Goal: Task Accomplishment & Management: Complete application form

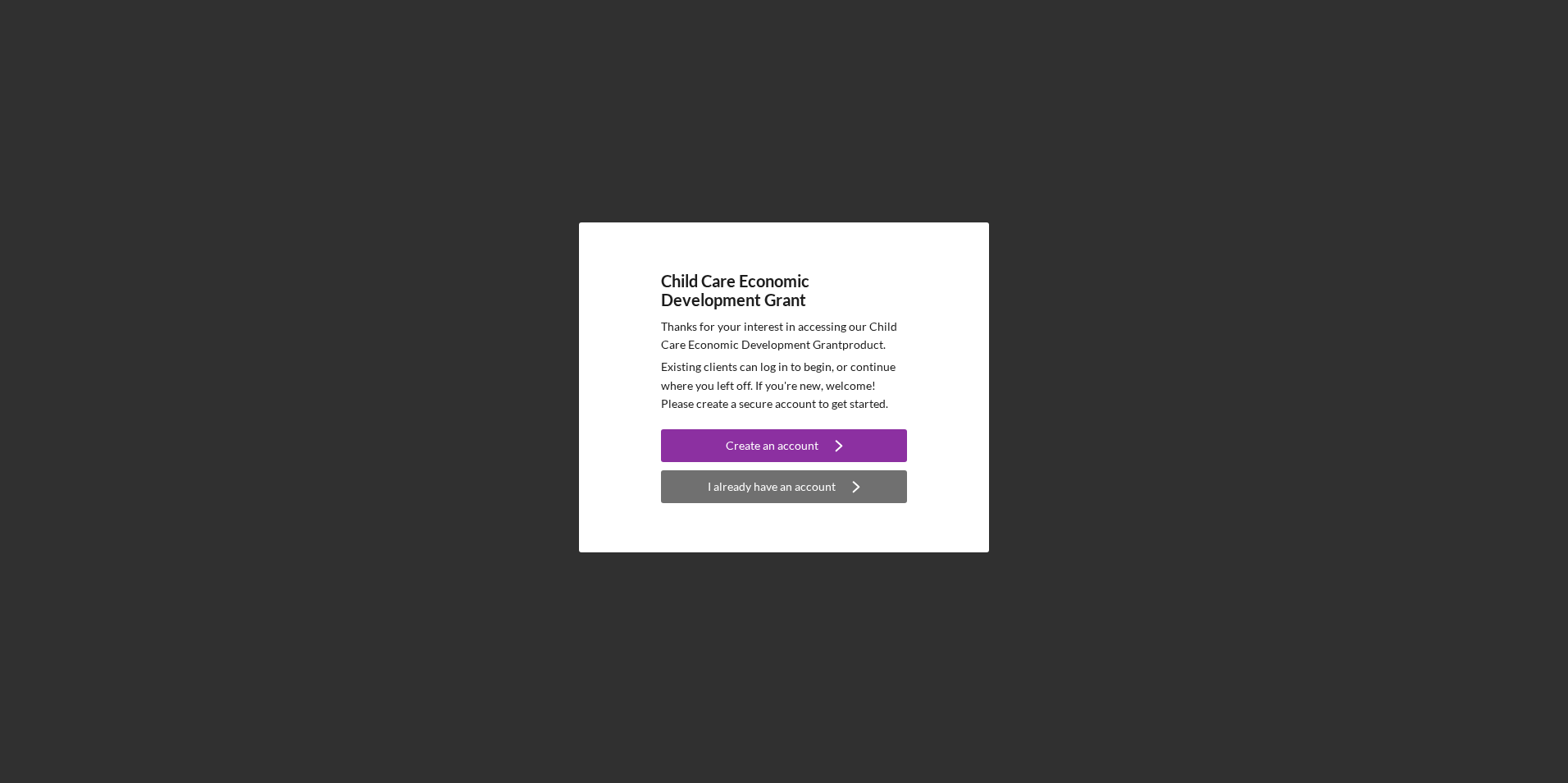
click at [774, 483] on div "I already have an account" at bounding box center [771, 487] width 128 height 33
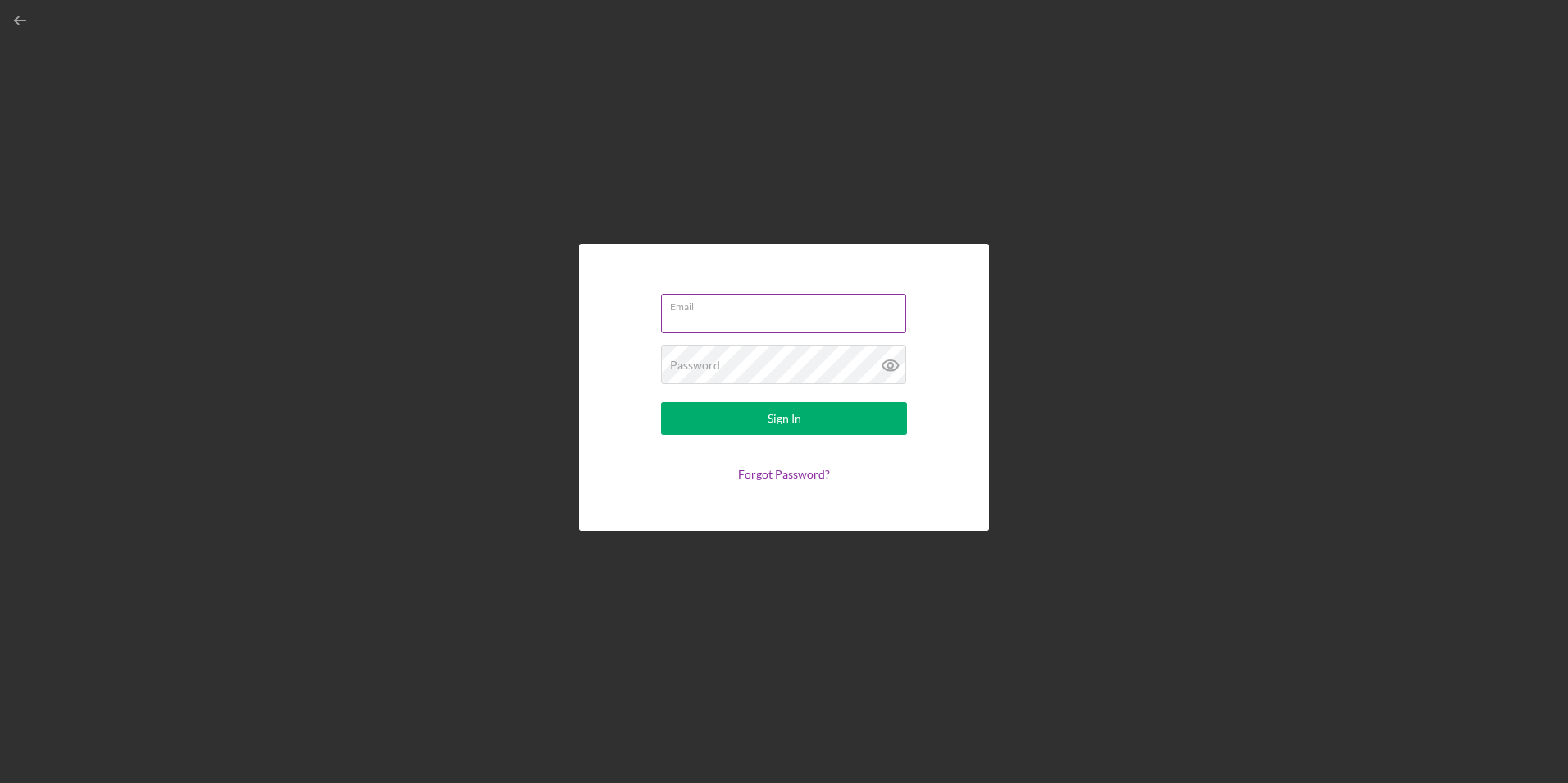
click at [728, 313] on input "Email" at bounding box center [783, 313] width 245 height 39
type input "[EMAIL_ADDRESS][DOMAIN_NAME]"
click at [696, 361] on label "Password" at bounding box center [695, 365] width 50 height 13
click at [883, 366] on icon at bounding box center [890, 365] width 16 height 11
click at [798, 428] on div "Sign In" at bounding box center [784, 419] width 34 height 33
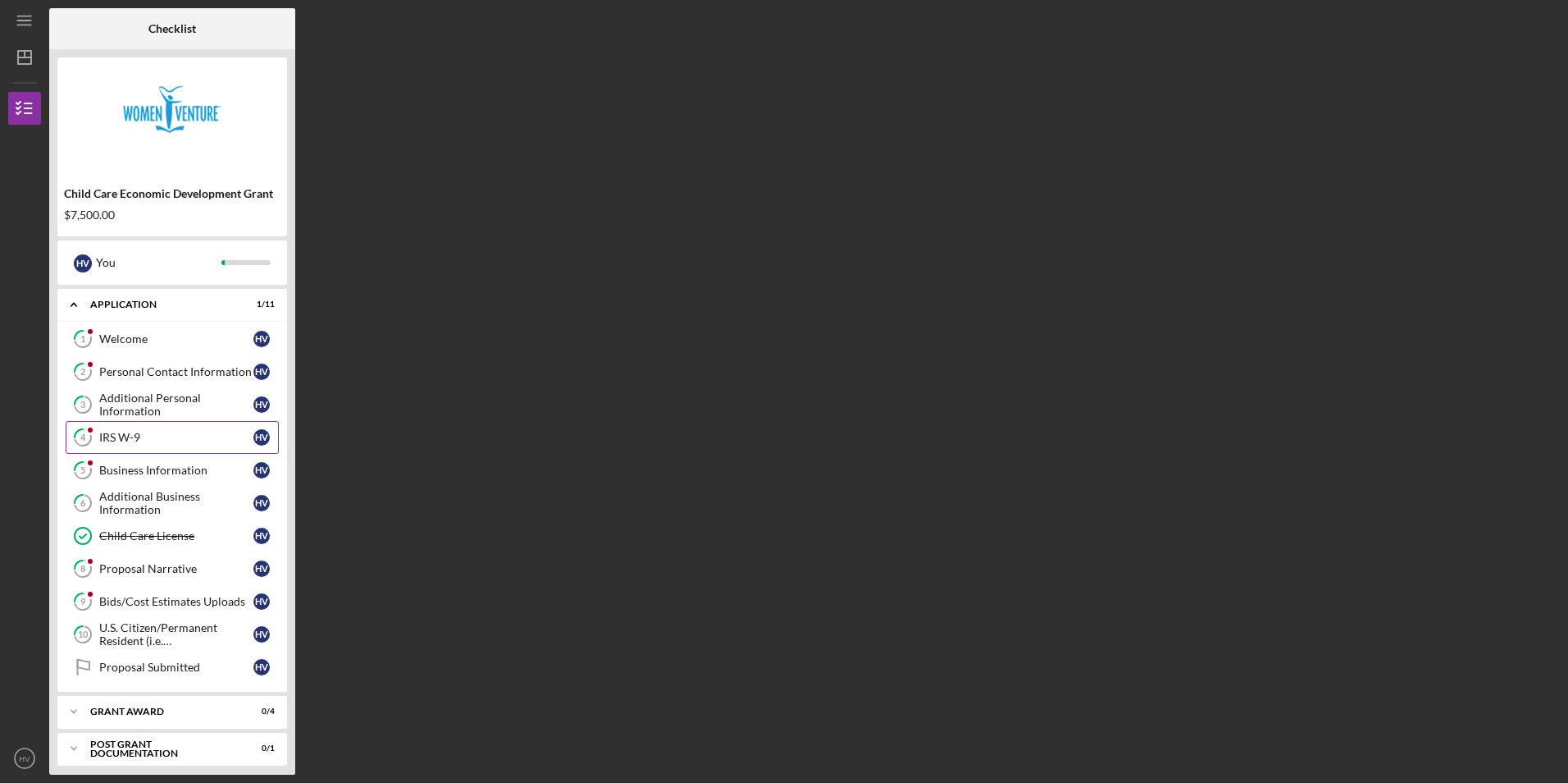
click at [173, 437] on div "IRS W-9" at bounding box center [176, 437] width 154 height 13
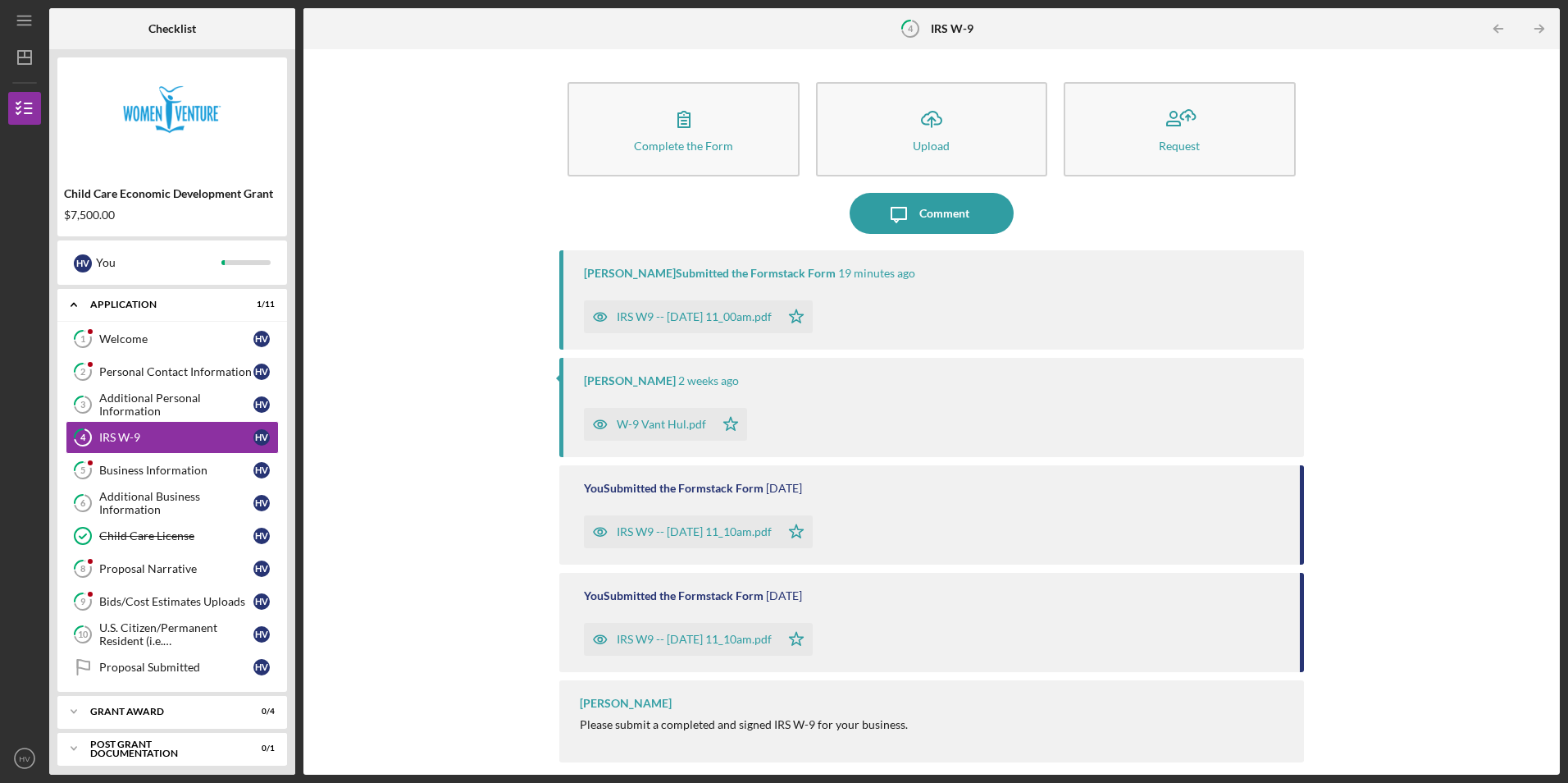
click at [687, 319] on div "IRS W9 -- [DATE] 11_00am.pdf" at bounding box center [694, 317] width 155 height 13
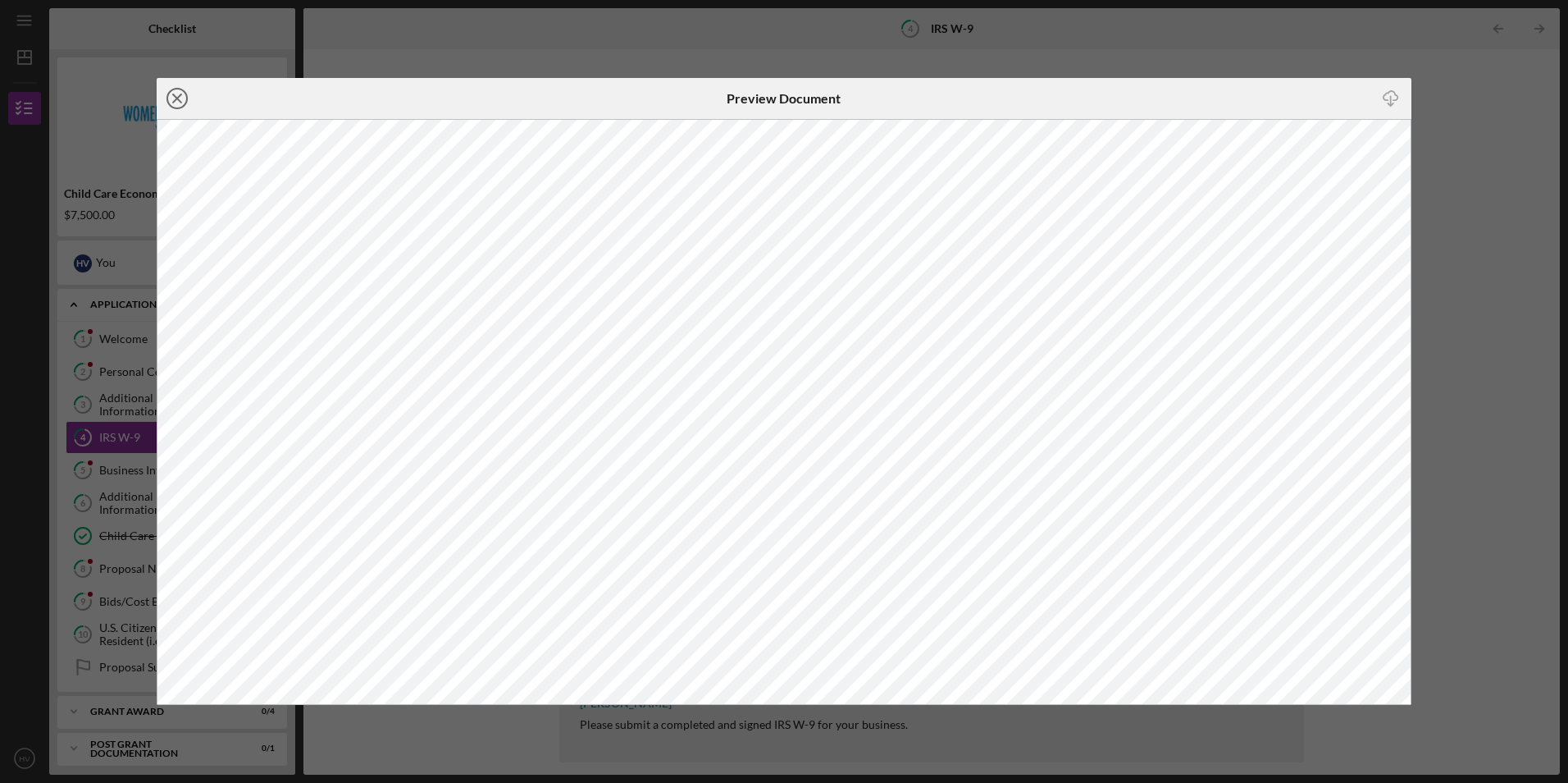
click at [183, 100] on icon "Icon/Close" at bounding box center [177, 98] width 41 height 41
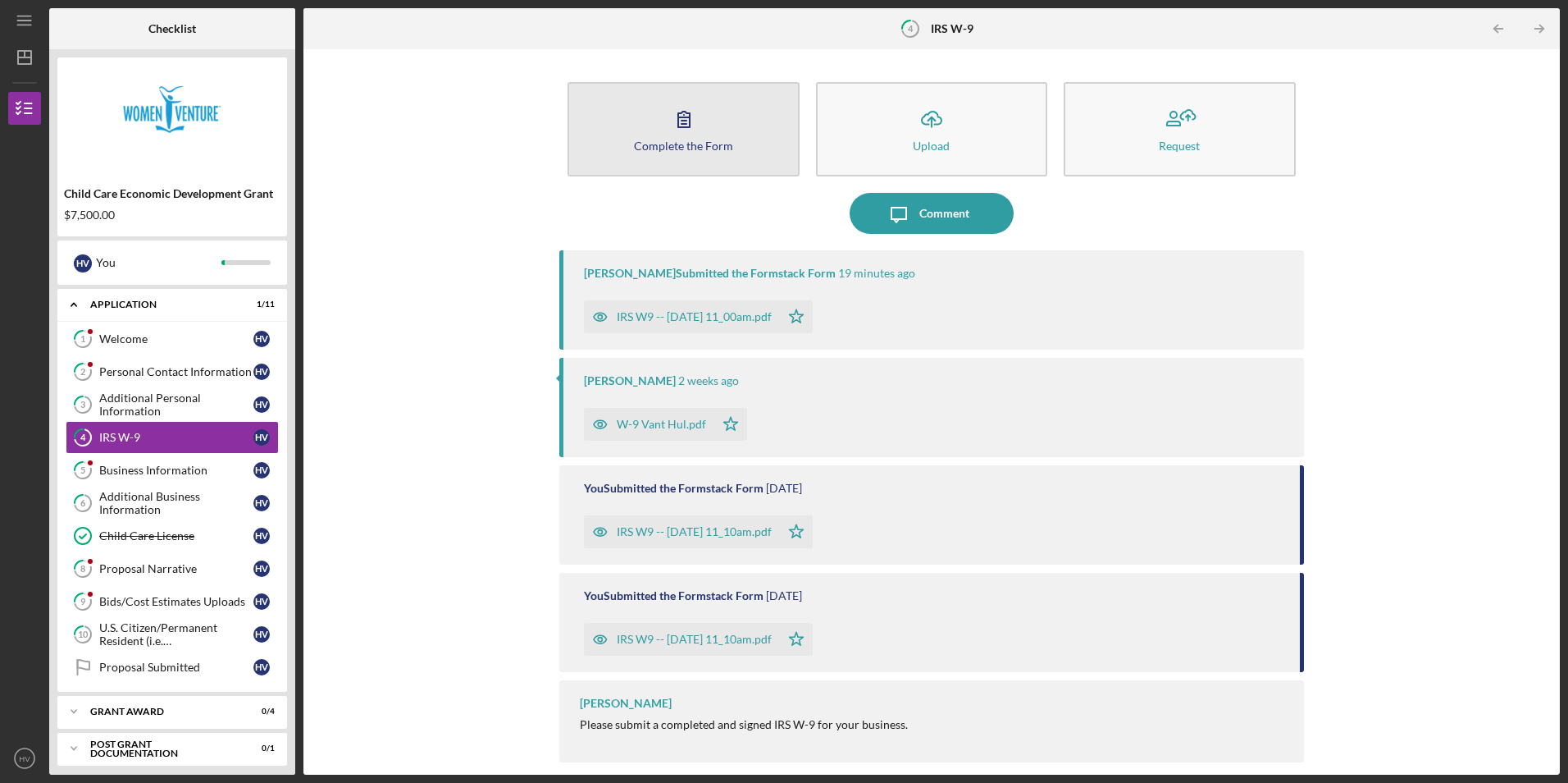
click at [699, 152] on button "Complete the Form Form" at bounding box center [683, 129] width 231 height 95
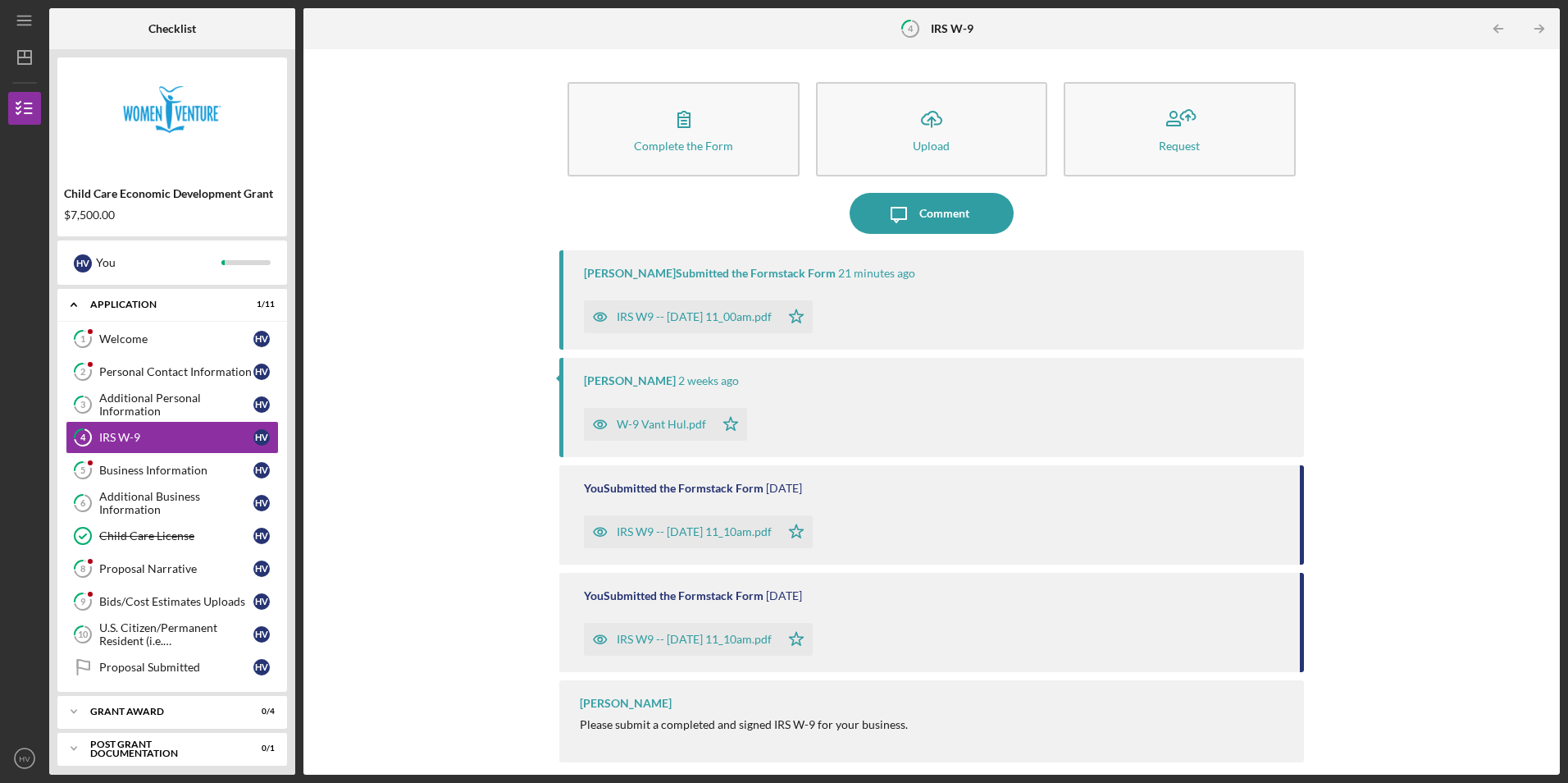
click at [706, 637] on div "IRS W9 -- [DATE] 11_10am.pdf" at bounding box center [694, 639] width 155 height 13
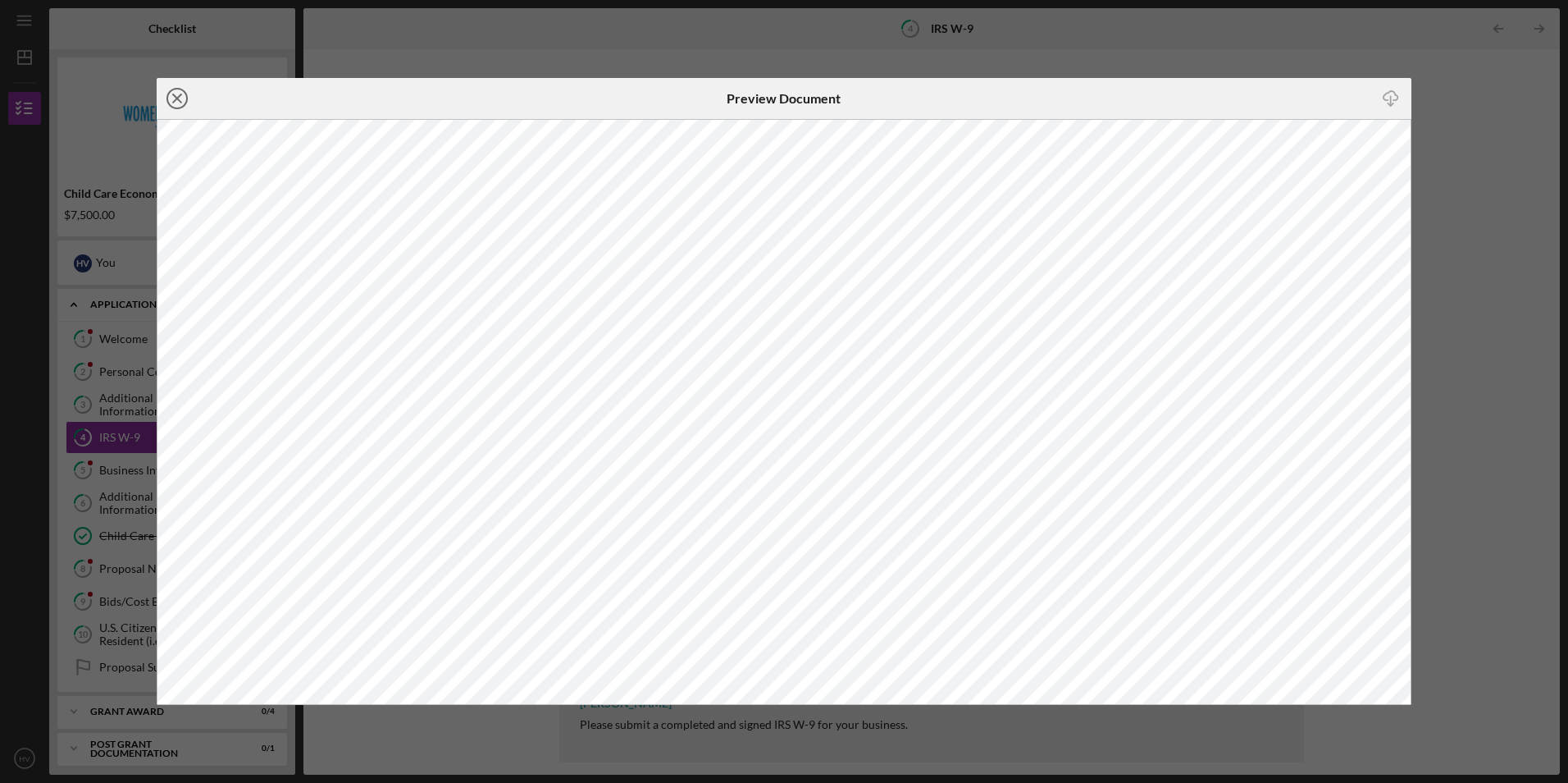
click at [174, 96] on line at bounding box center [177, 98] width 8 height 8
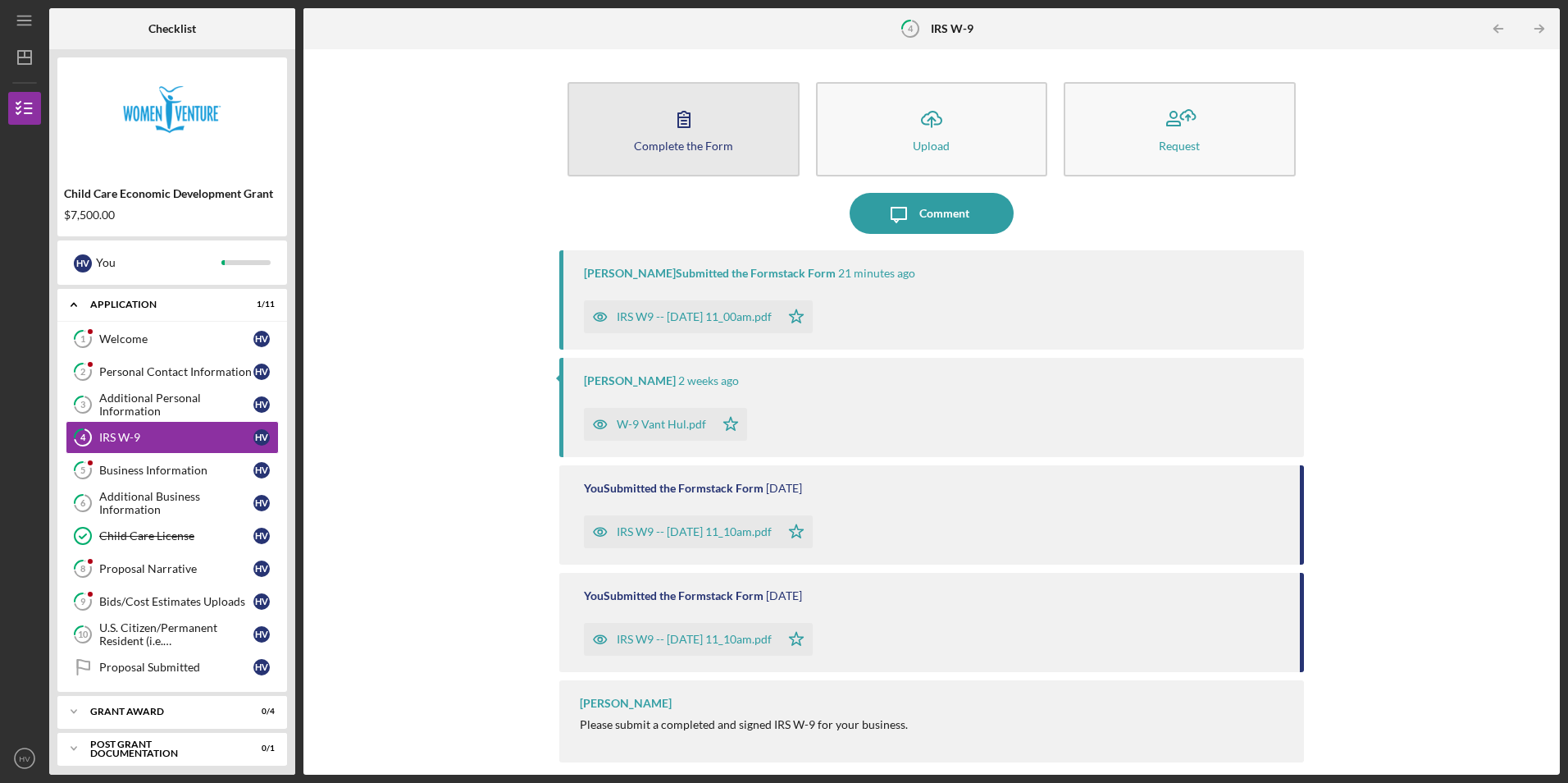
click at [666, 126] on icon "button" at bounding box center [684, 118] width 41 height 41
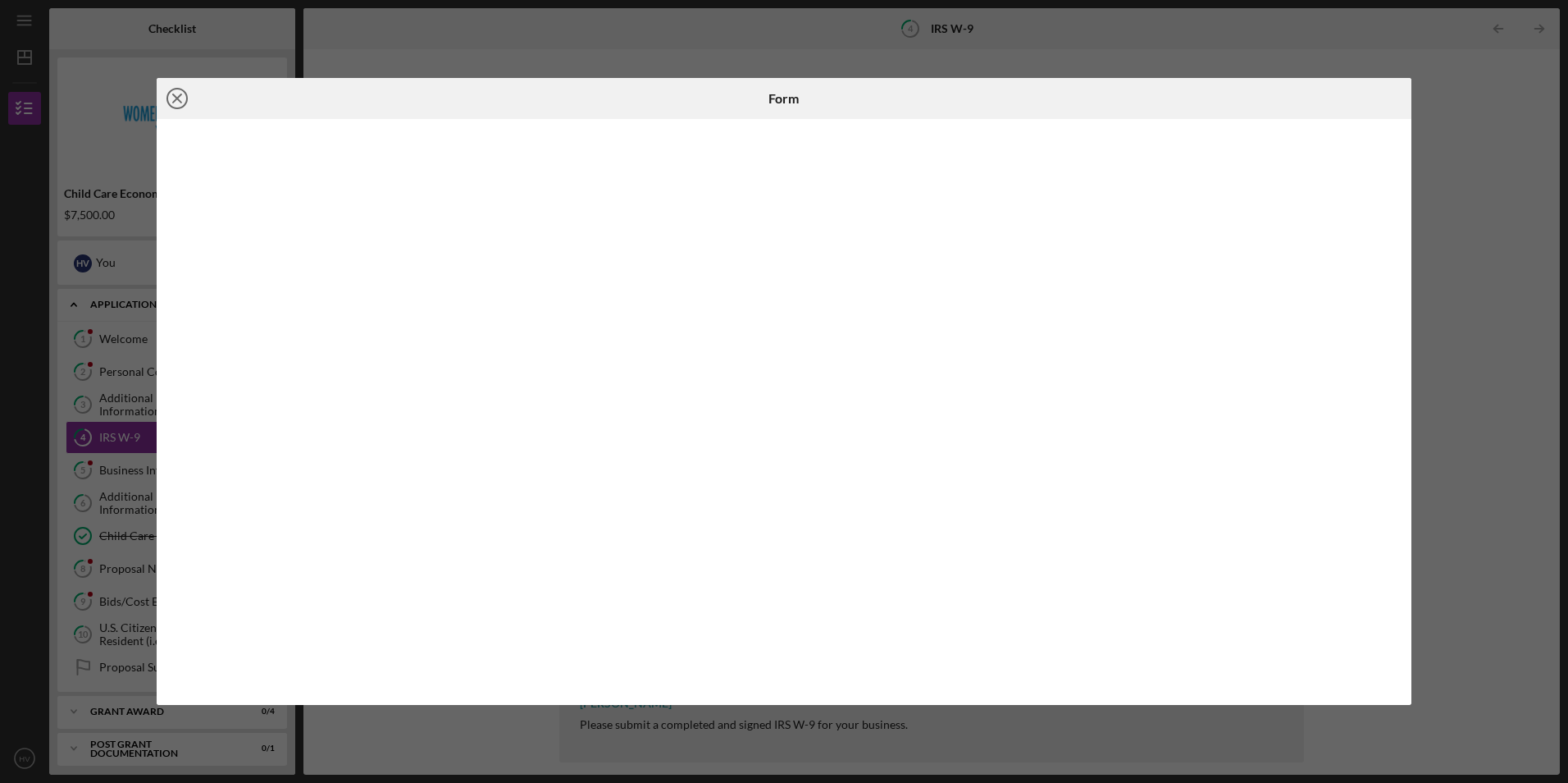
click at [178, 104] on icon "Icon/Close" at bounding box center [177, 98] width 41 height 41
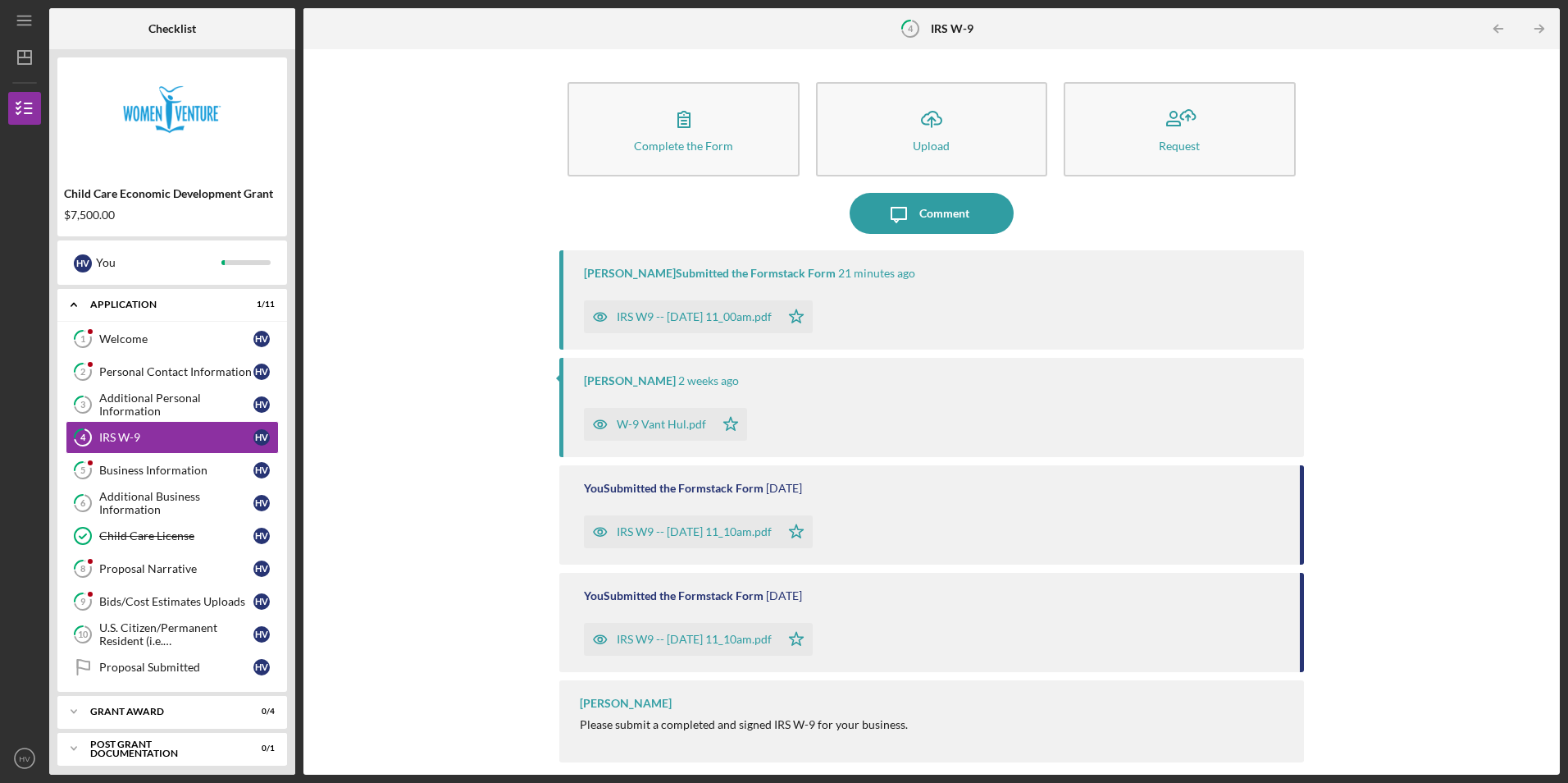
click at [768, 637] on div "IRS W9 -- [DATE] 11_10am.pdf" at bounding box center [694, 639] width 155 height 13
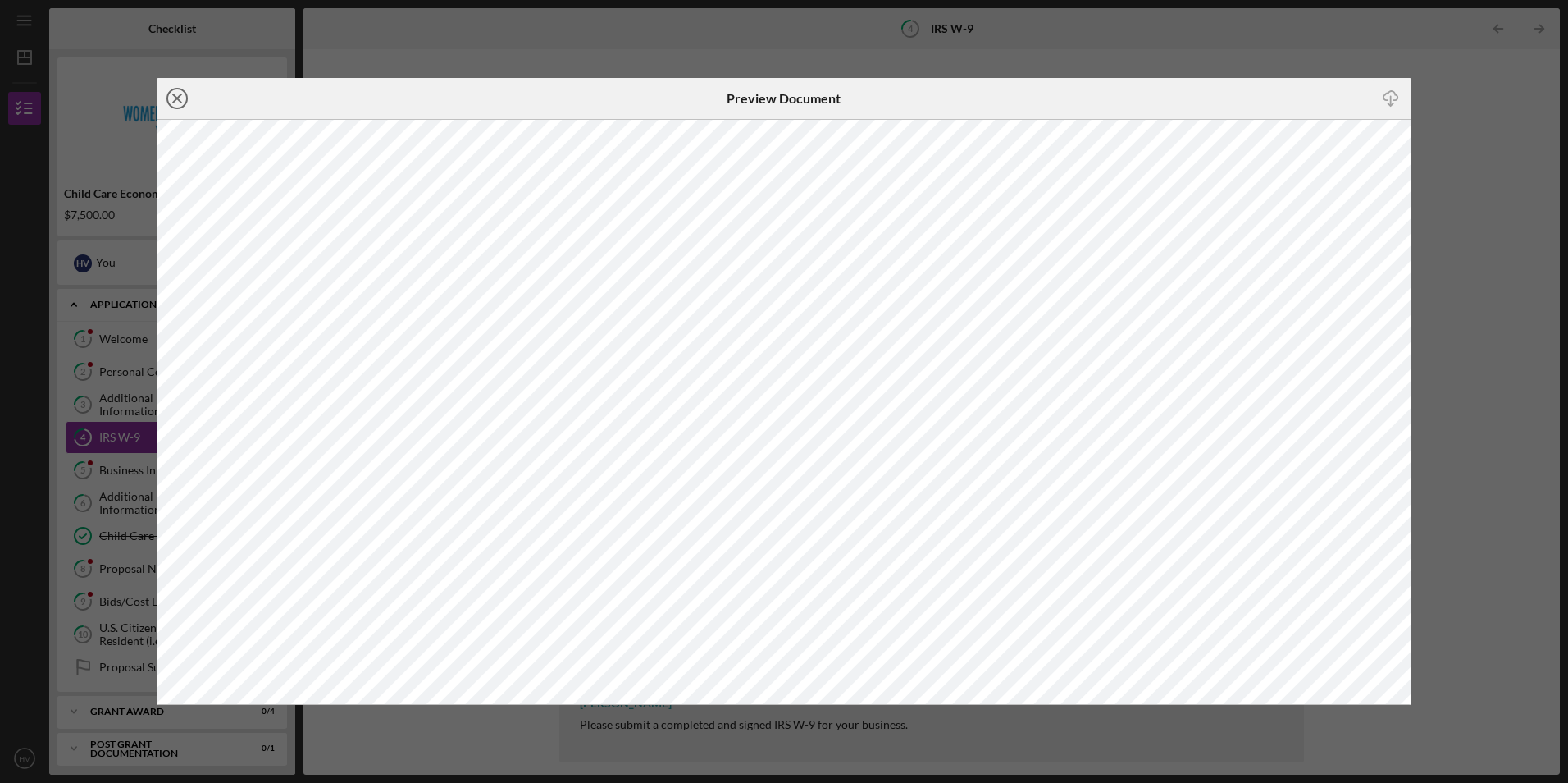
click at [179, 96] on line at bounding box center [177, 98] width 8 height 8
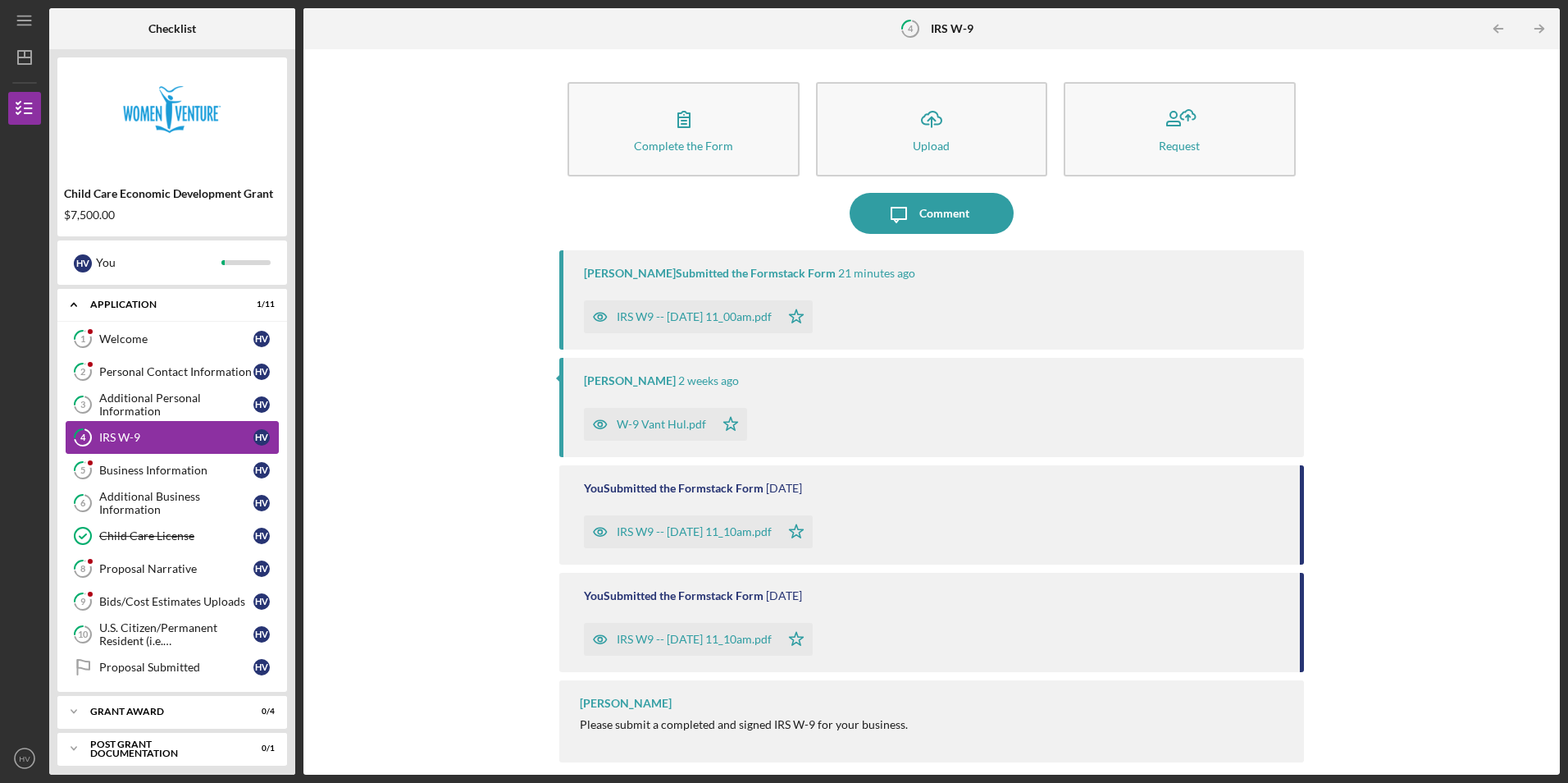
click at [172, 432] on div "IRS W-9" at bounding box center [176, 437] width 154 height 13
click at [707, 643] on div "IRS W9 -- [DATE] 11_10am.pdf" at bounding box center [694, 639] width 155 height 13
click at [740, 525] on div "IRS W9 -- [DATE] 11_10am.pdf" at bounding box center [694, 531] width 155 height 13
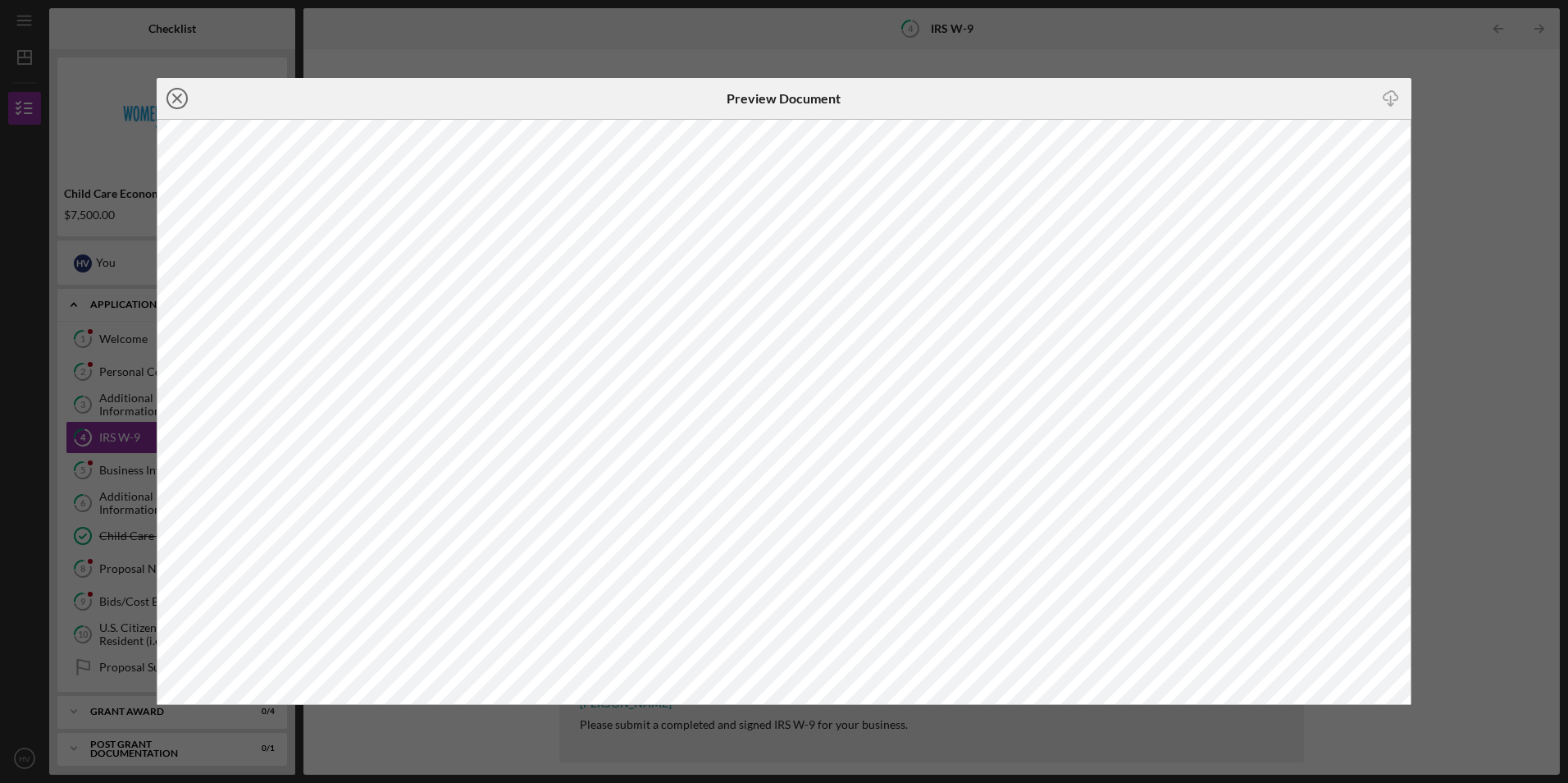
click at [178, 99] on line at bounding box center [177, 98] width 8 height 8
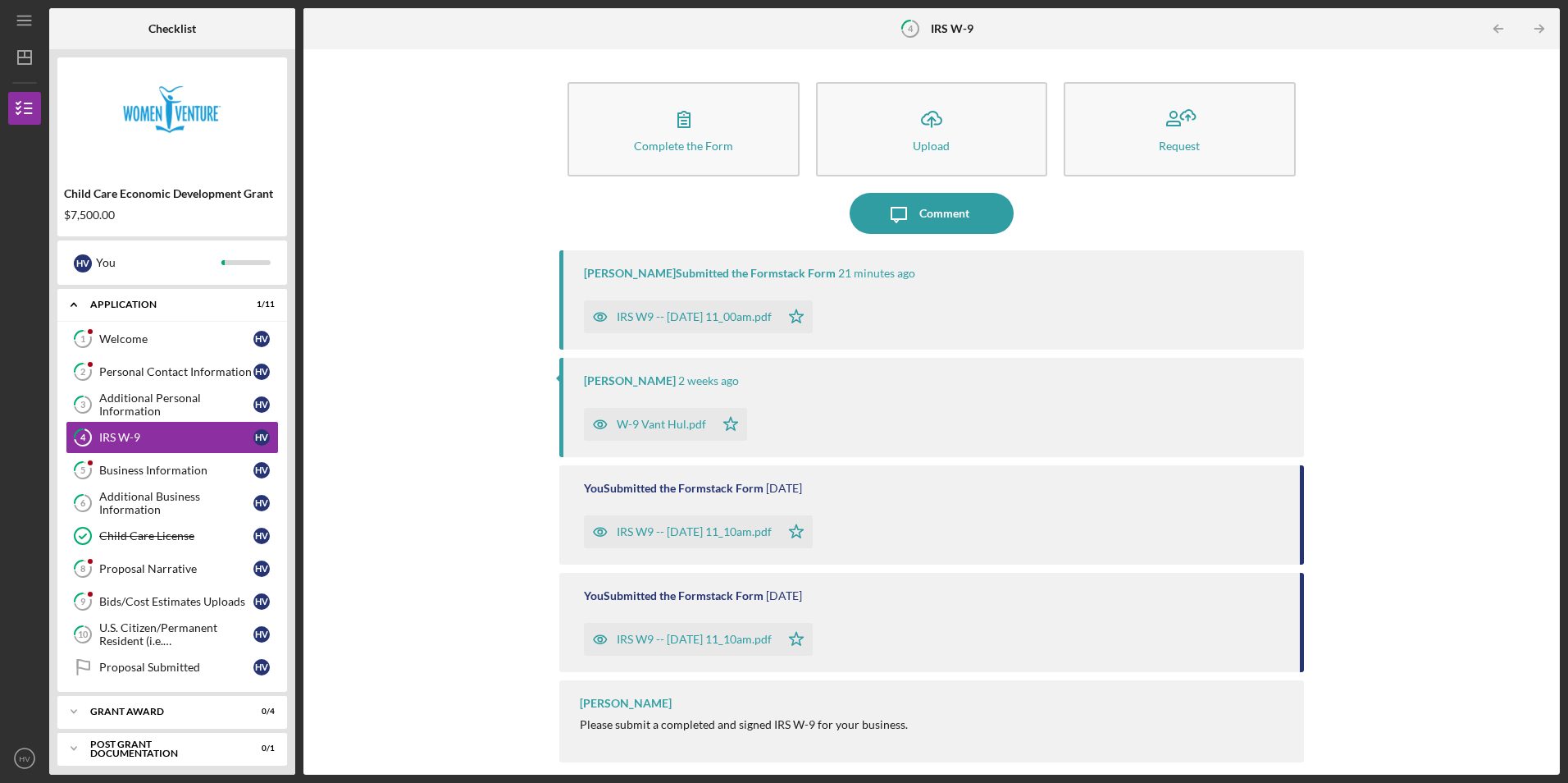
click at [704, 634] on div "IRS W9 -- [DATE] 11_10am.pdf" at bounding box center [694, 639] width 155 height 13
